Goal: Find specific page/section: Find specific page/section

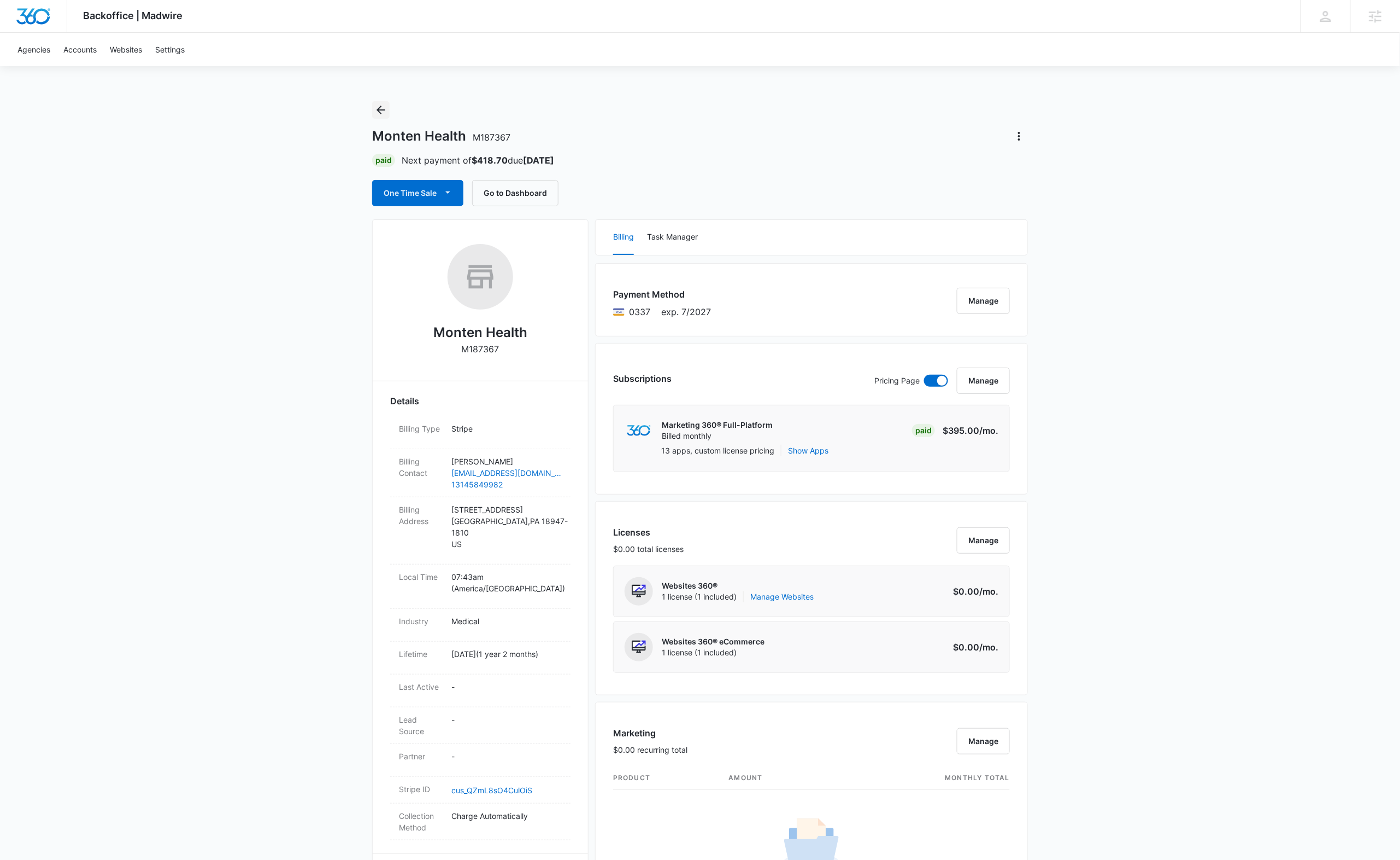
click at [385, 103] on icon "Back" at bounding box center [380, 109] width 13 height 13
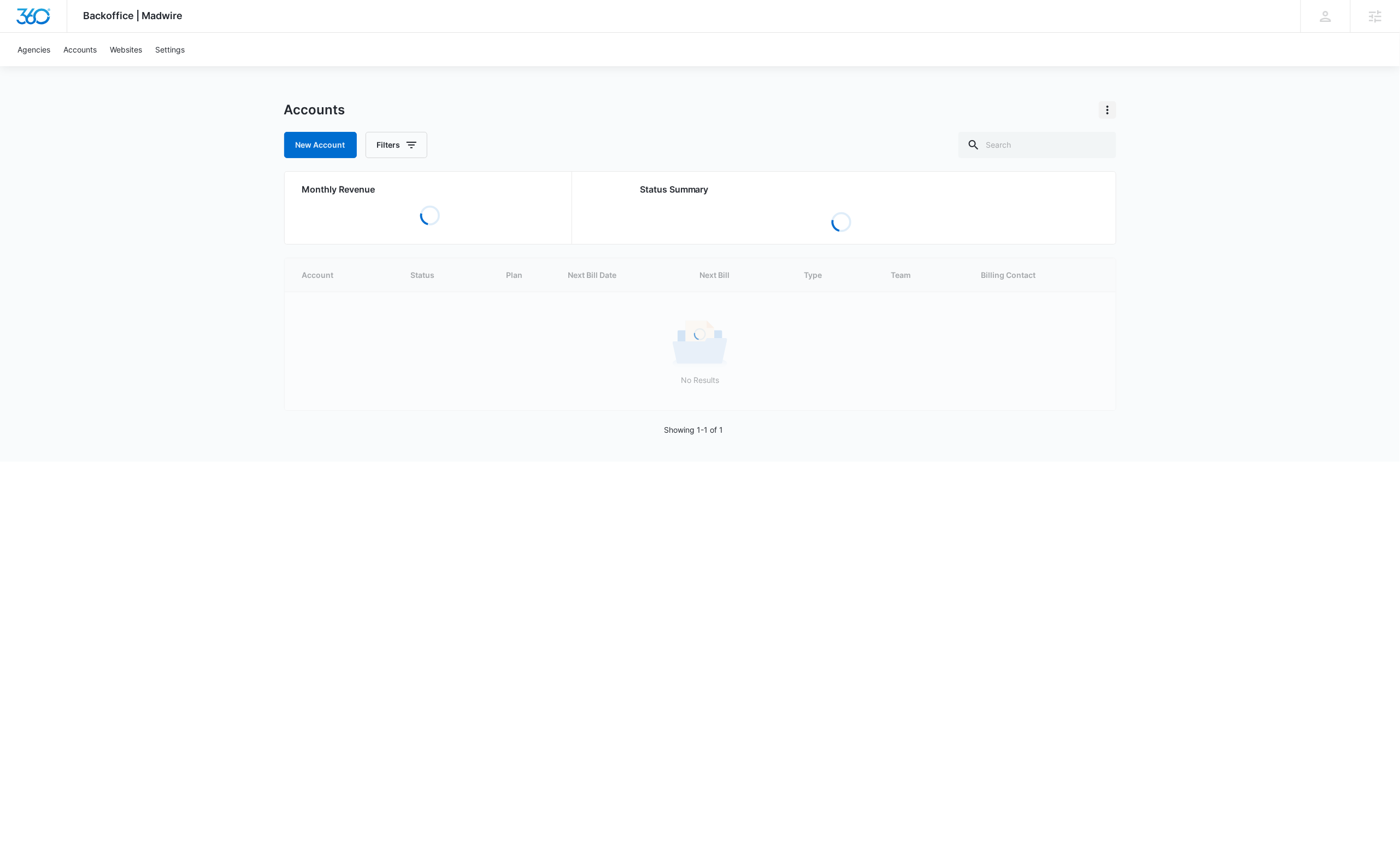
click at [1112, 109] on icon "Actions" at bounding box center [1108, 109] width 13 height 13
click at [904, 106] on div "Accounts View Archived Accounts" at bounding box center [700, 109] width 833 height 18
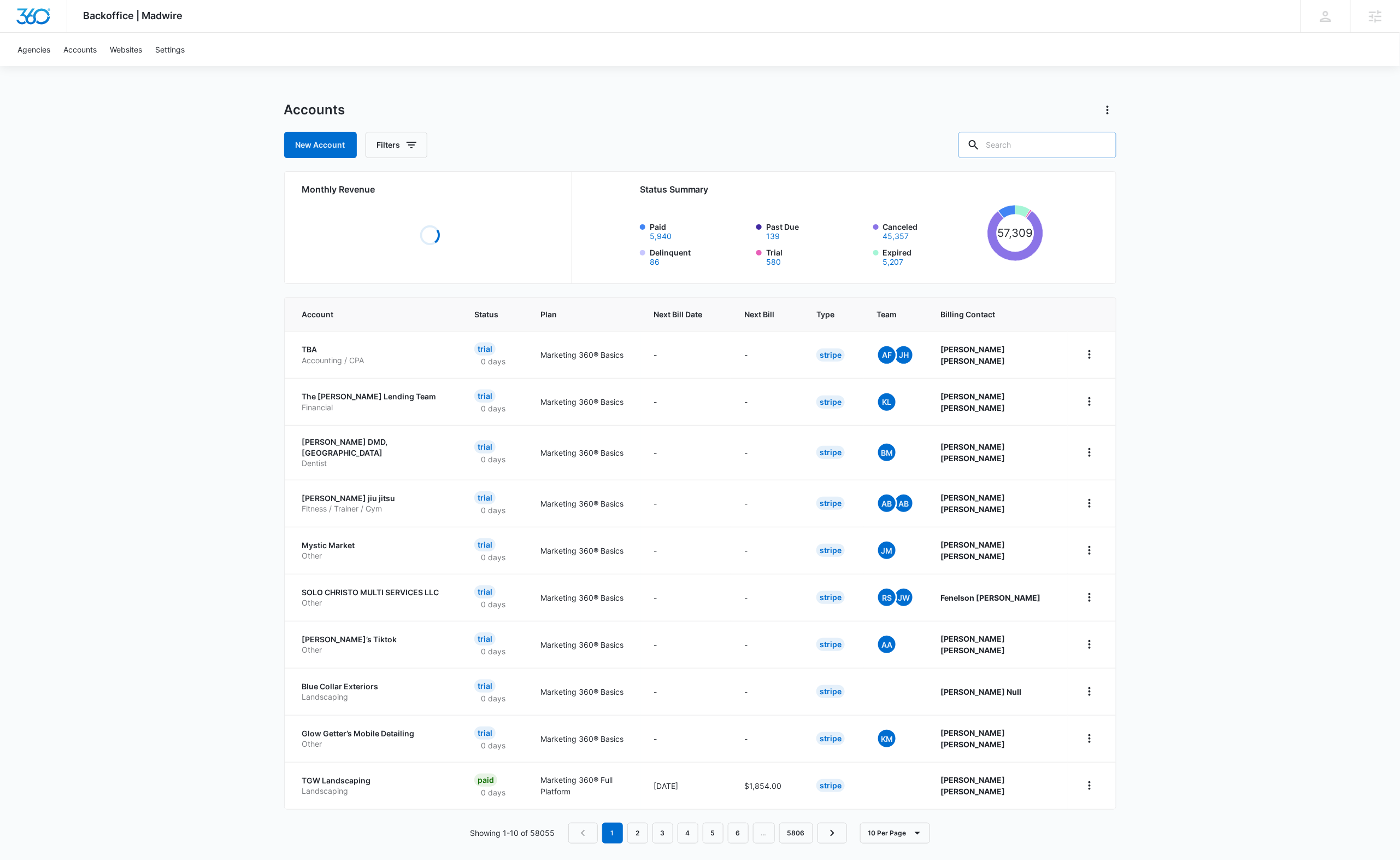
click at [1039, 145] on input "text" at bounding box center [1037, 145] width 158 height 26
paste input "[PERSON_NAME][EMAIL_ADDRESS][DOMAIN_NAME]"
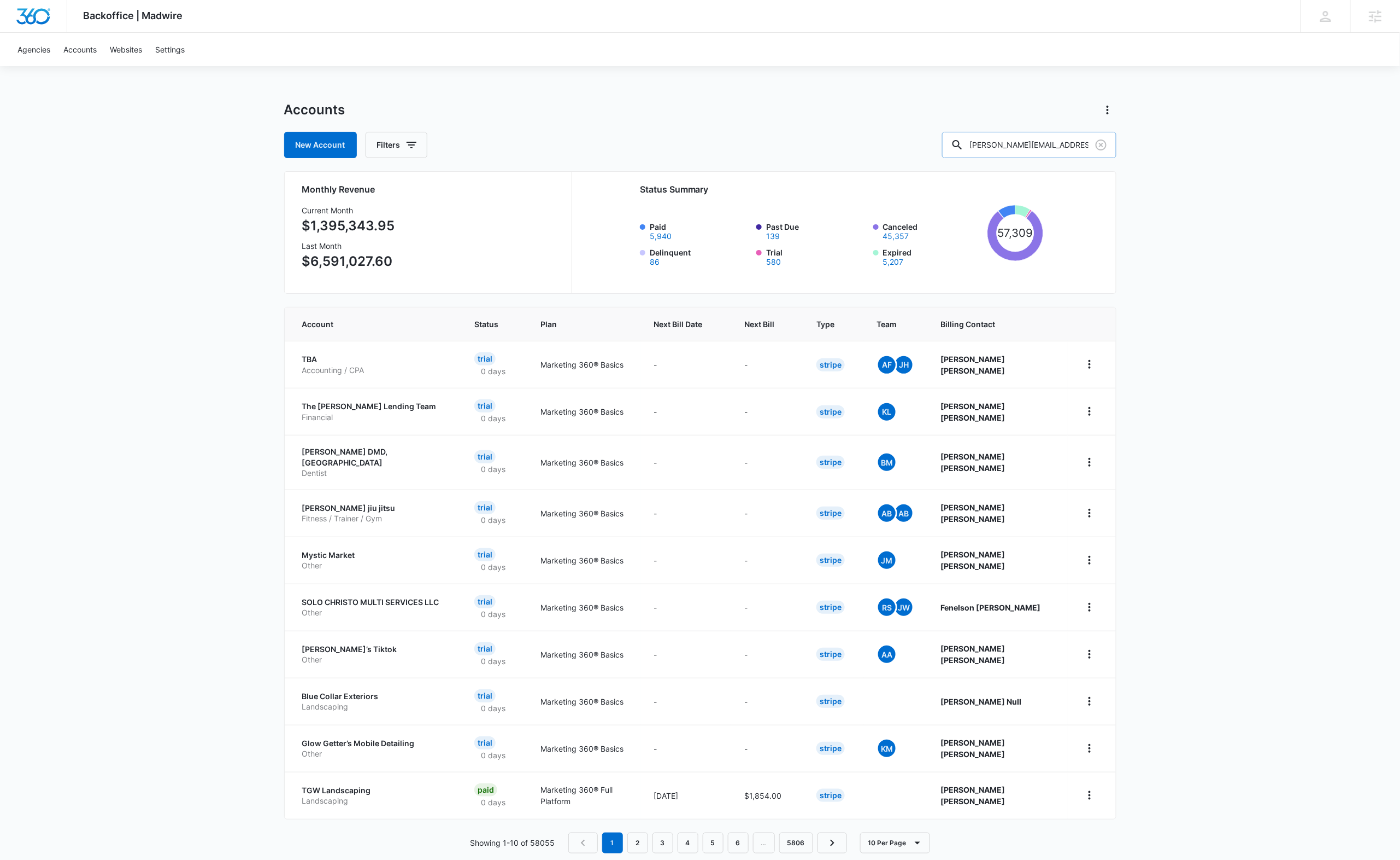
click at [1027, 145] on input "[PERSON_NAME][EMAIL_ADDRESS][DOMAIN_NAME]" at bounding box center [1029, 145] width 174 height 26
paste input "[PERSON_NAME] Personal Training"
type input "[PERSON_NAME] Personal Training"
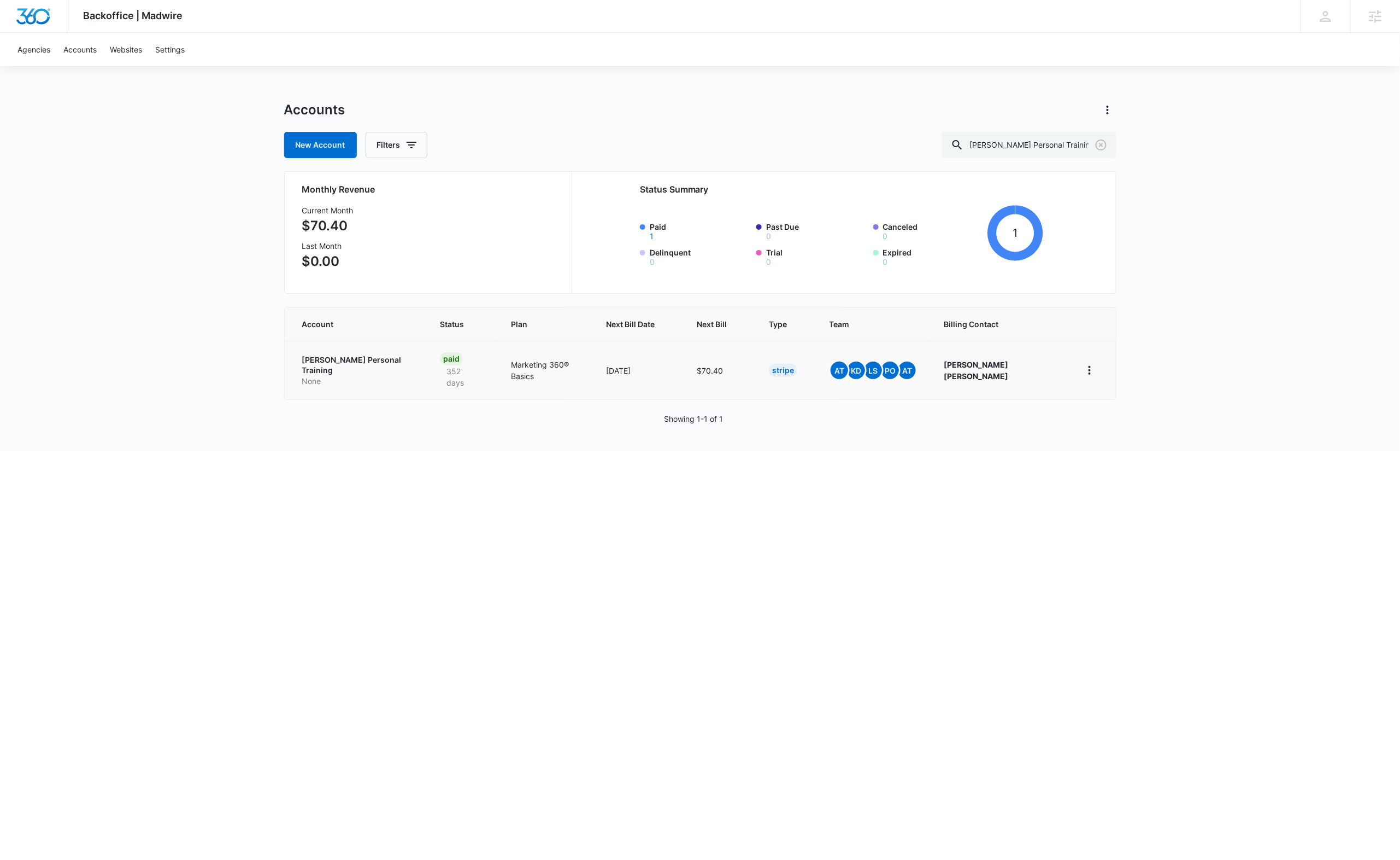
click at [320, 364] on p "[PERSON_NAME] Personal Training" at bounding box center [358, 365] width 112 height 21
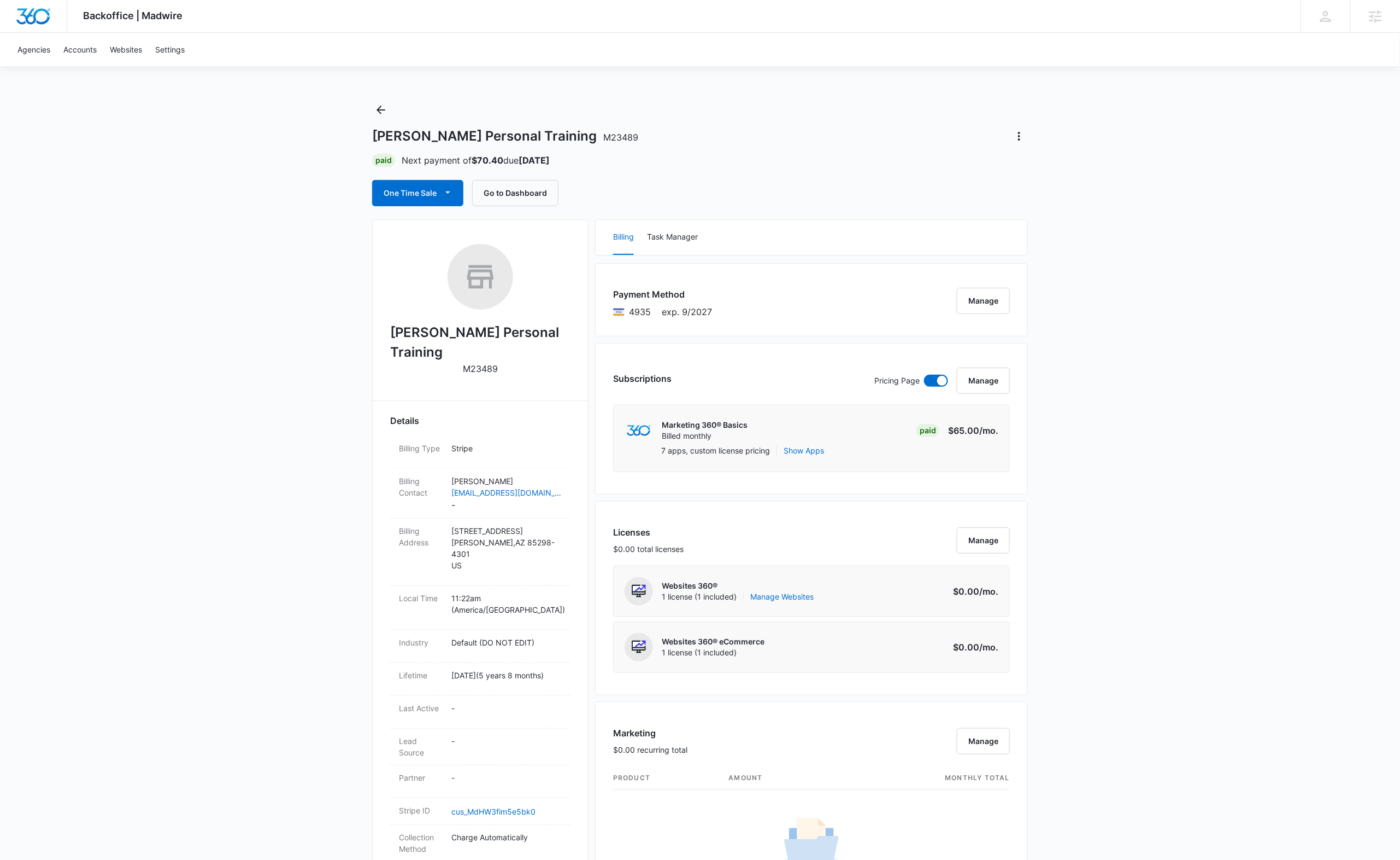
click at [234, 254] on div "Backoffice | Madwire Apps Settings [PERSON_NAME] Frazier [EMAIL_ADDRESS][PERSON…" at bounding box center [700, 765] width 1400 height 1530
